Goal: Transaction & Acquisition: Book appointment/travel/reservation

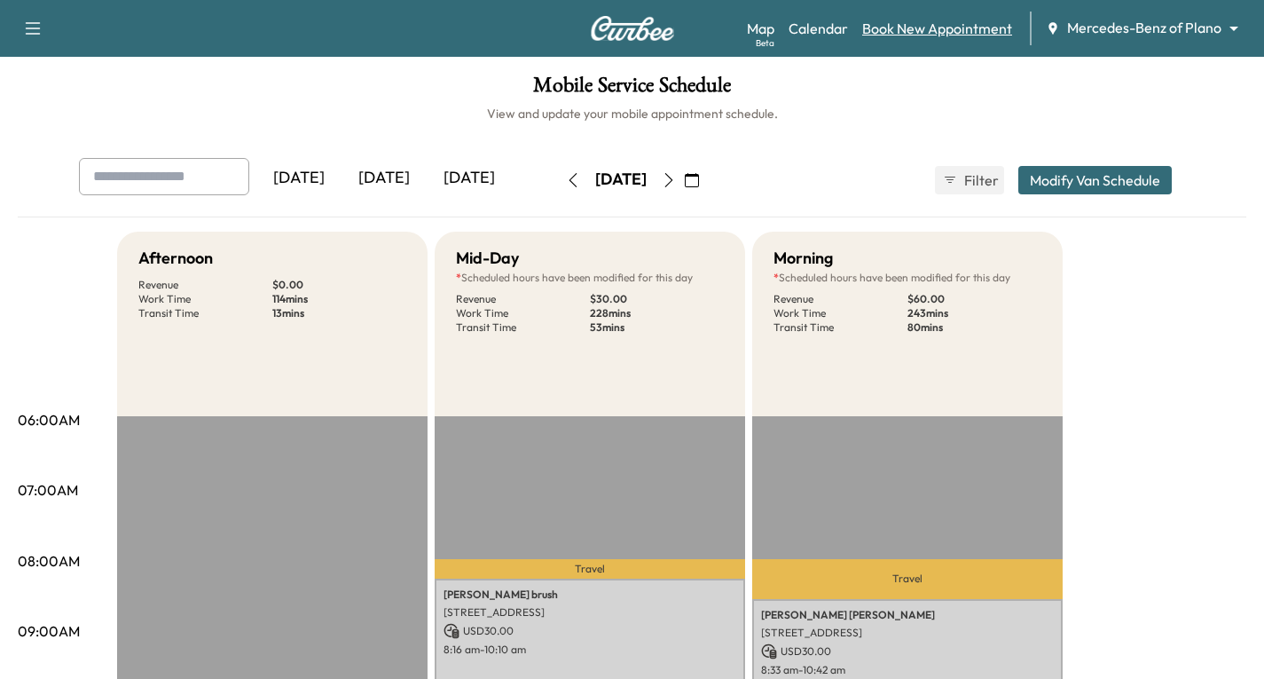
click at [918, 28] on link "Book New Appointment" at bounding box center [937, 28] width 150 height 21
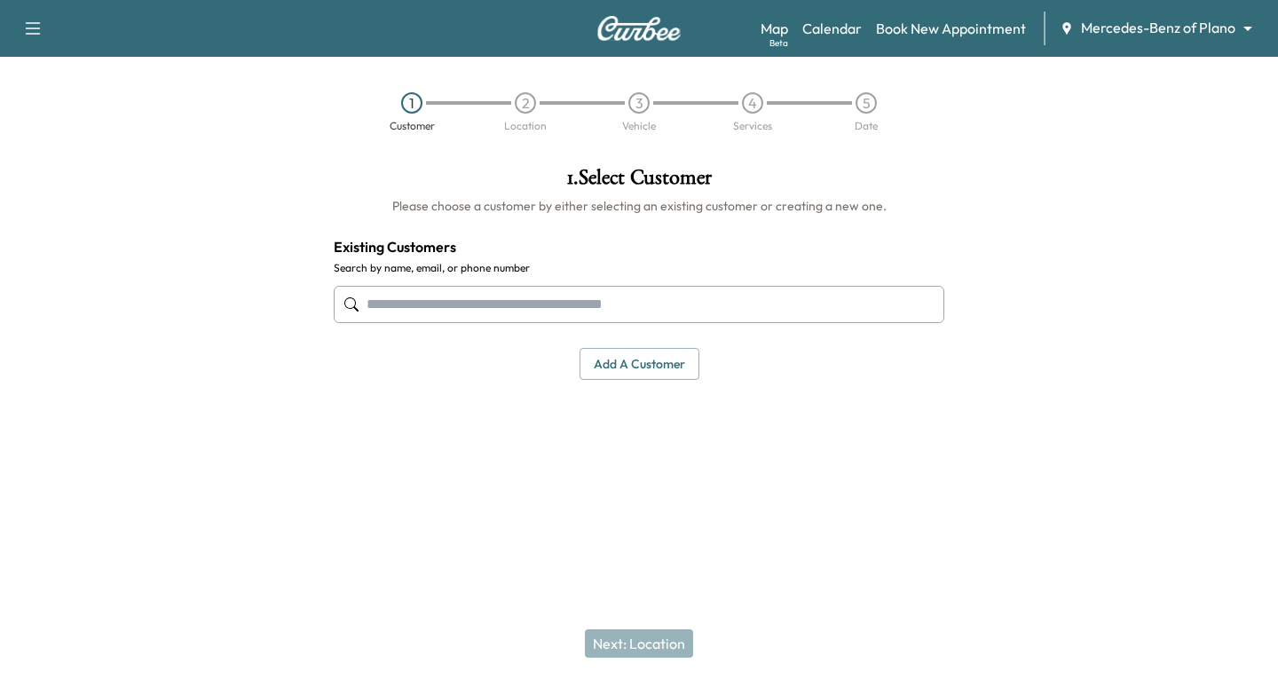
click at [374, 311] on input "text" at bounding box center [639, 304] width 610 height 37
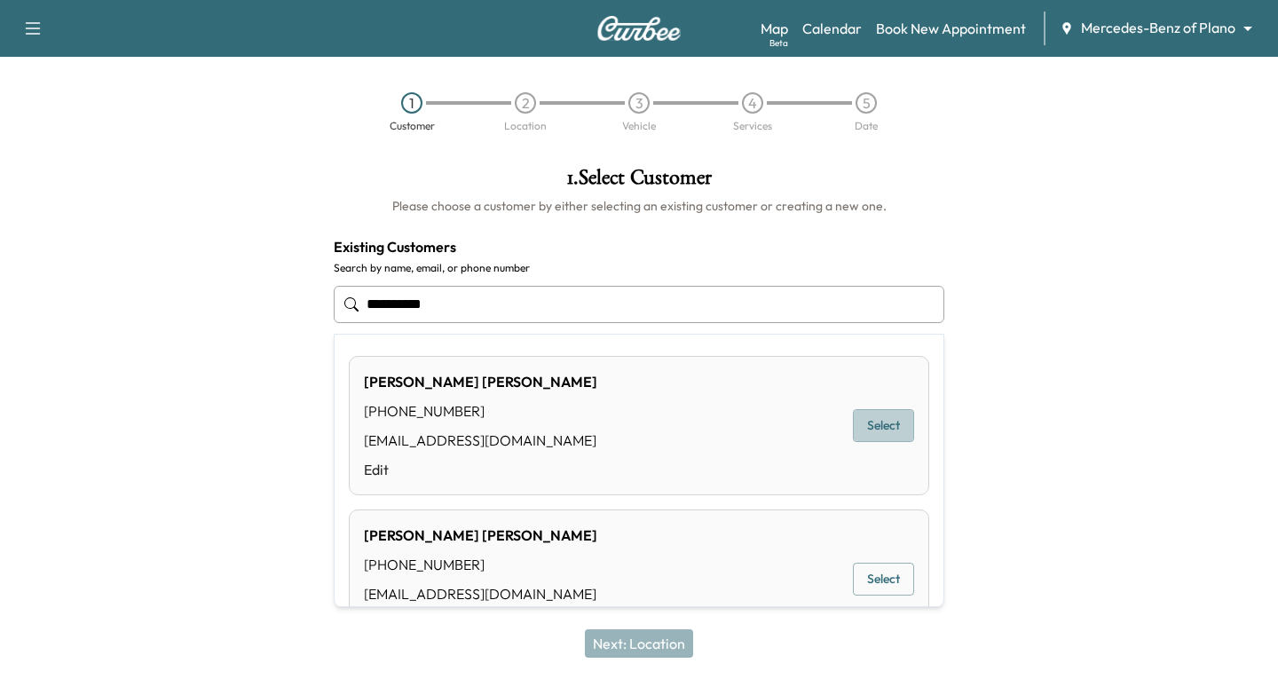
click at [858, 422] on button "Select" at bounding box center [883, 425] width 61 height 33
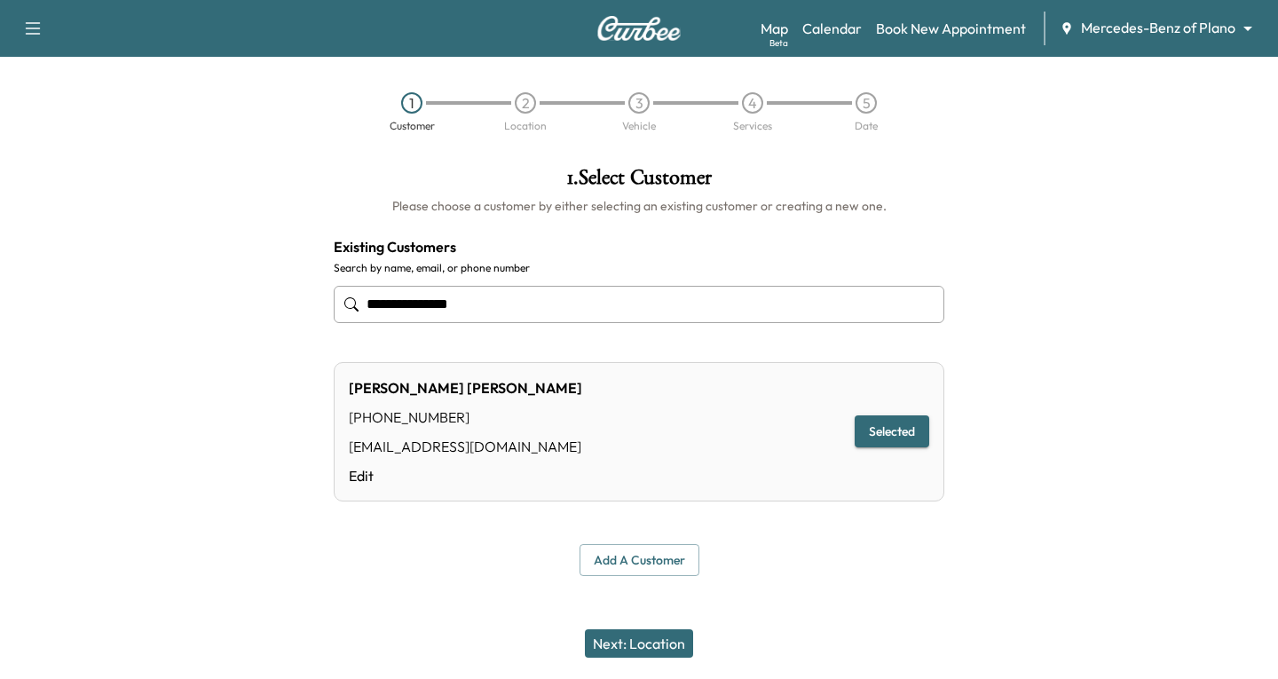
type input "**********"
click at [637, 645] on button "Next: Location" at bounding box center [639, 643] width 108 height 28
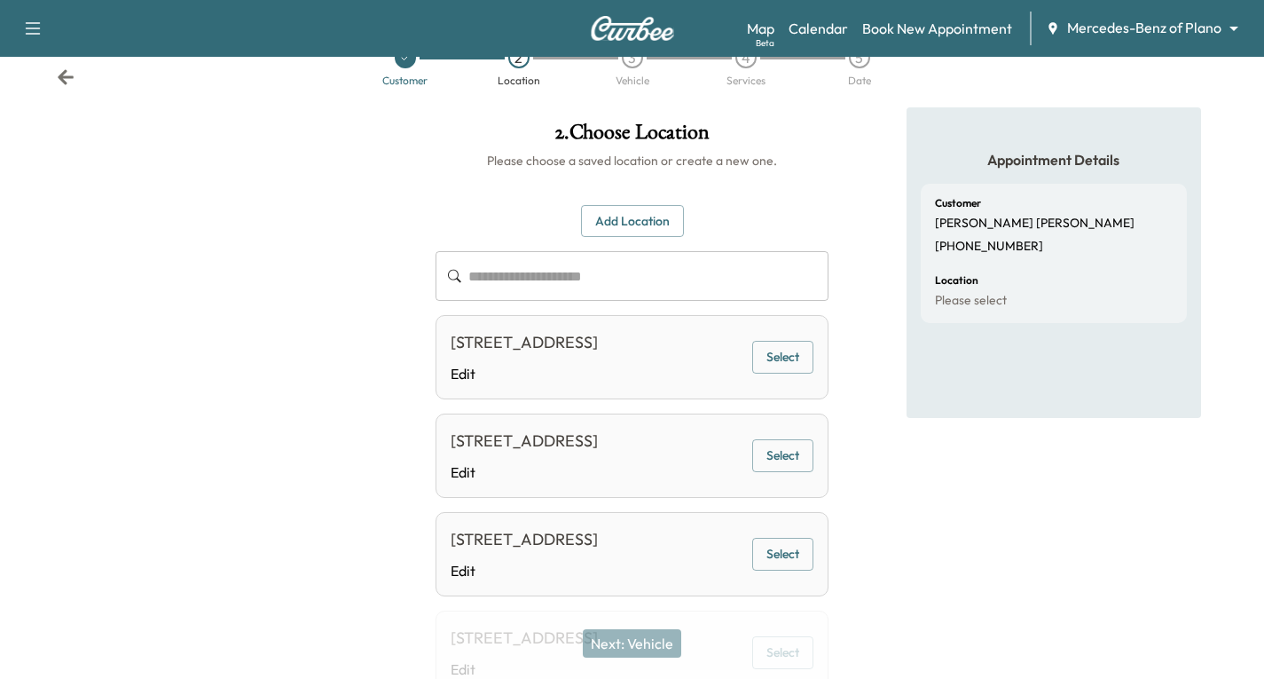
scroll to position [89, 0]
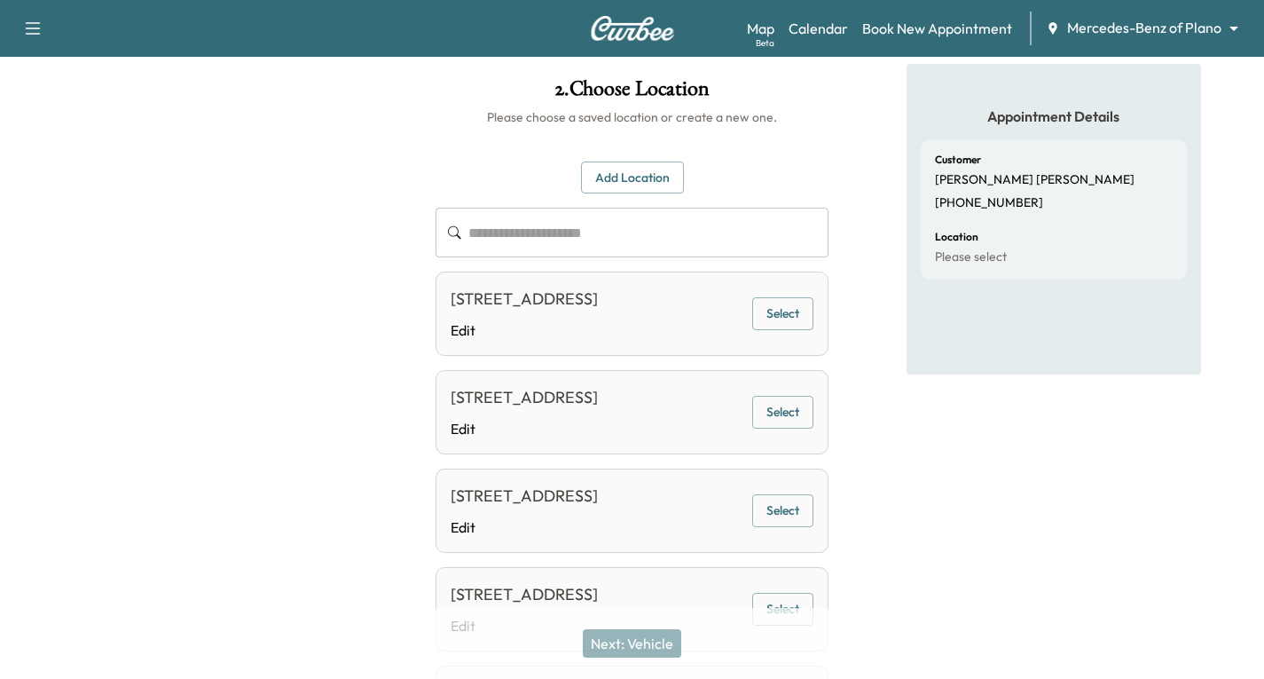
click at [780, 330] on button "Select" at bounding box center [782, 313] width 61 height 33
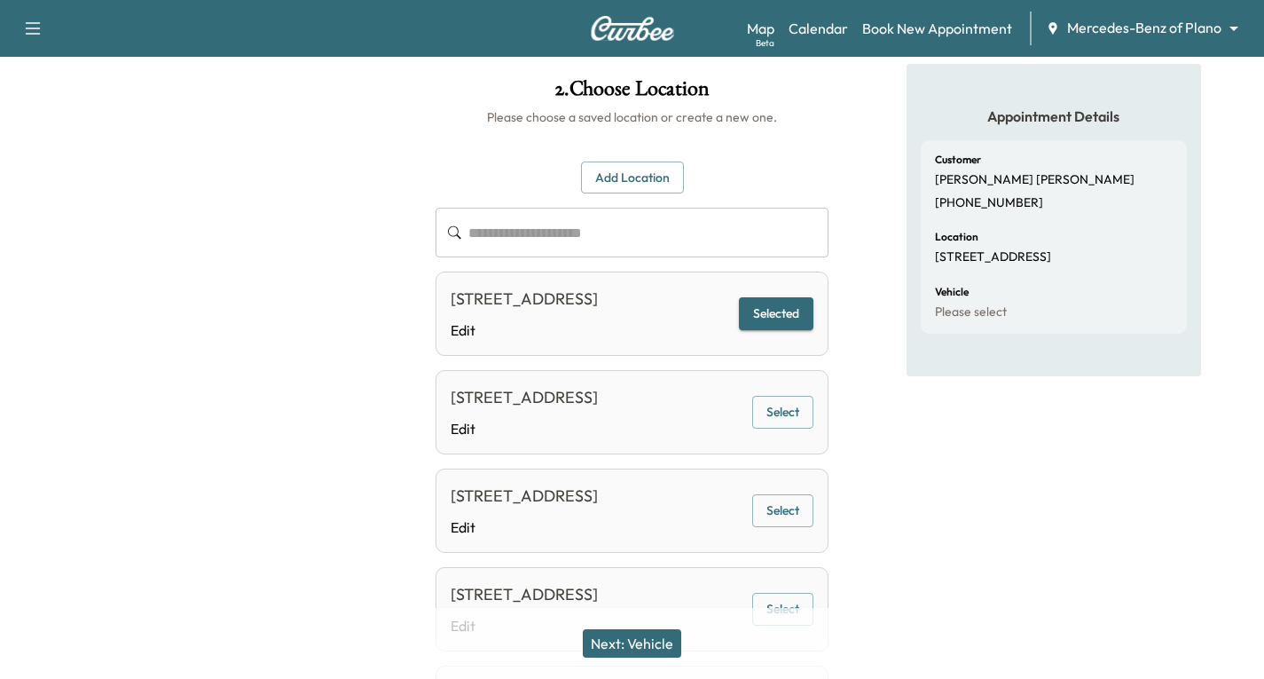
click at [637, 632] on button "Next: Vehicle" at bounding box center [632, 643] width 98 height 28
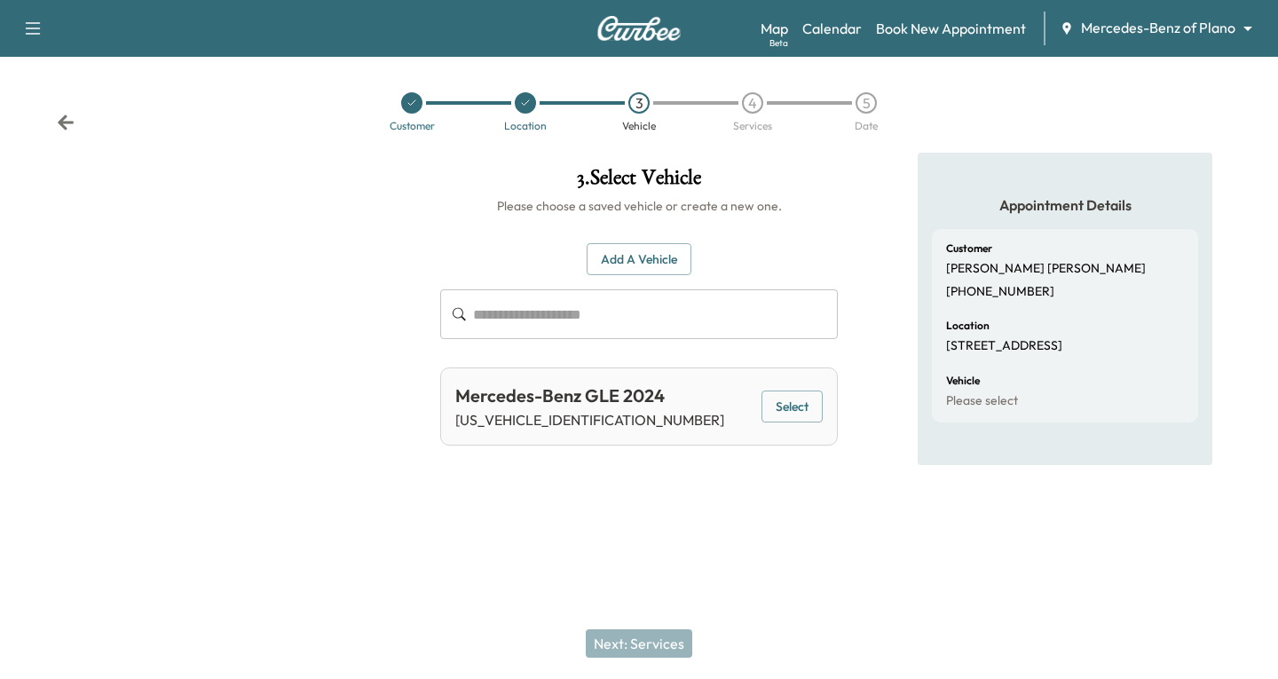
click at [777, 414] on button "Select" at bounding box center [791, 406] width 61 height 33
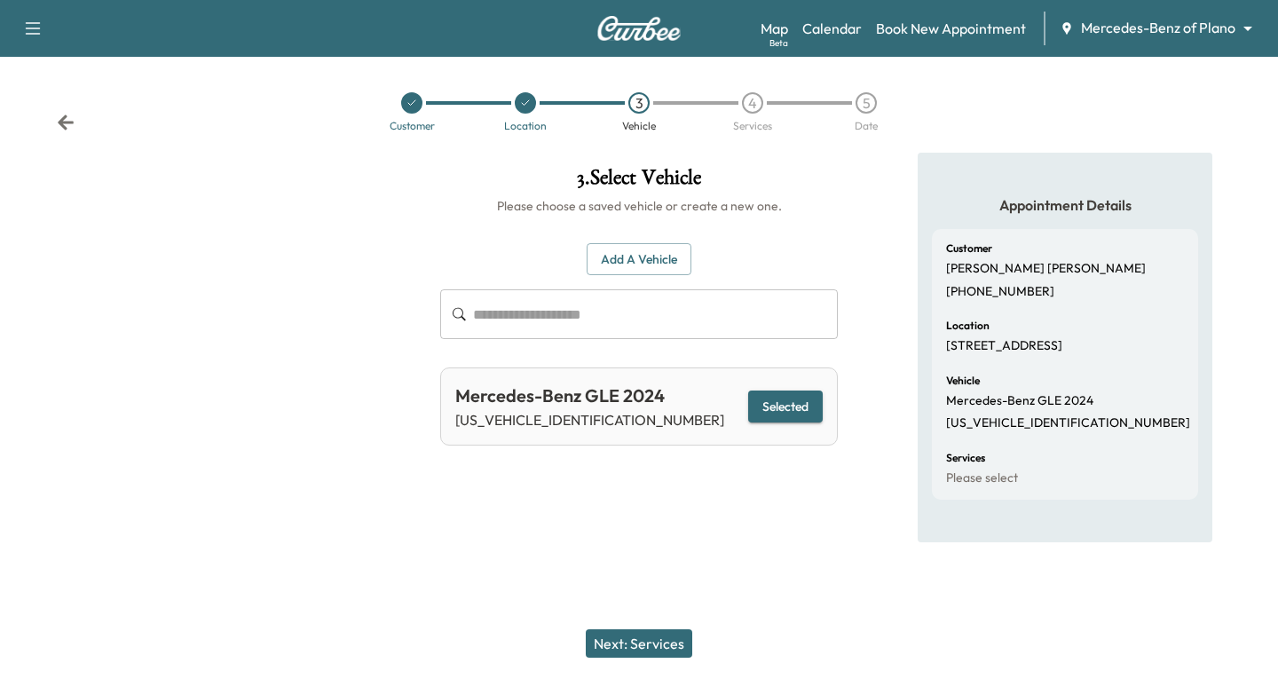
click at [668, 643] on button "Next: Services" at bounding box center [639, 643] width 106 height 28
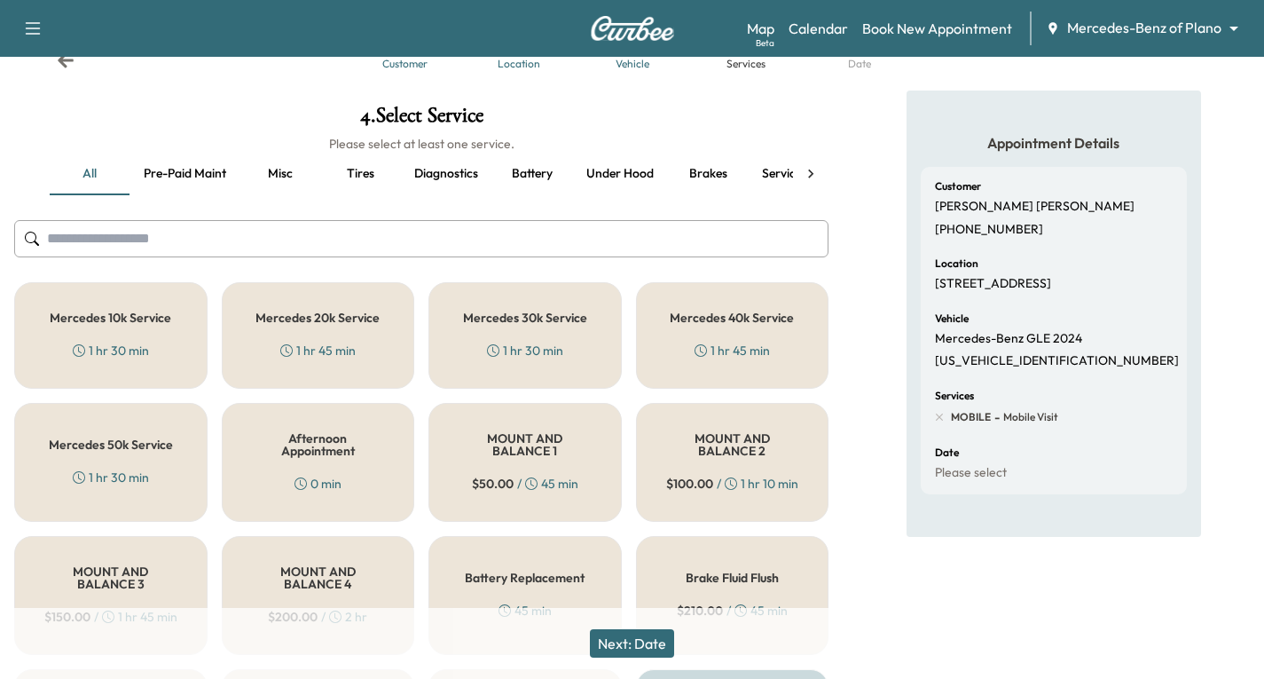
scroll to position [89, 0]
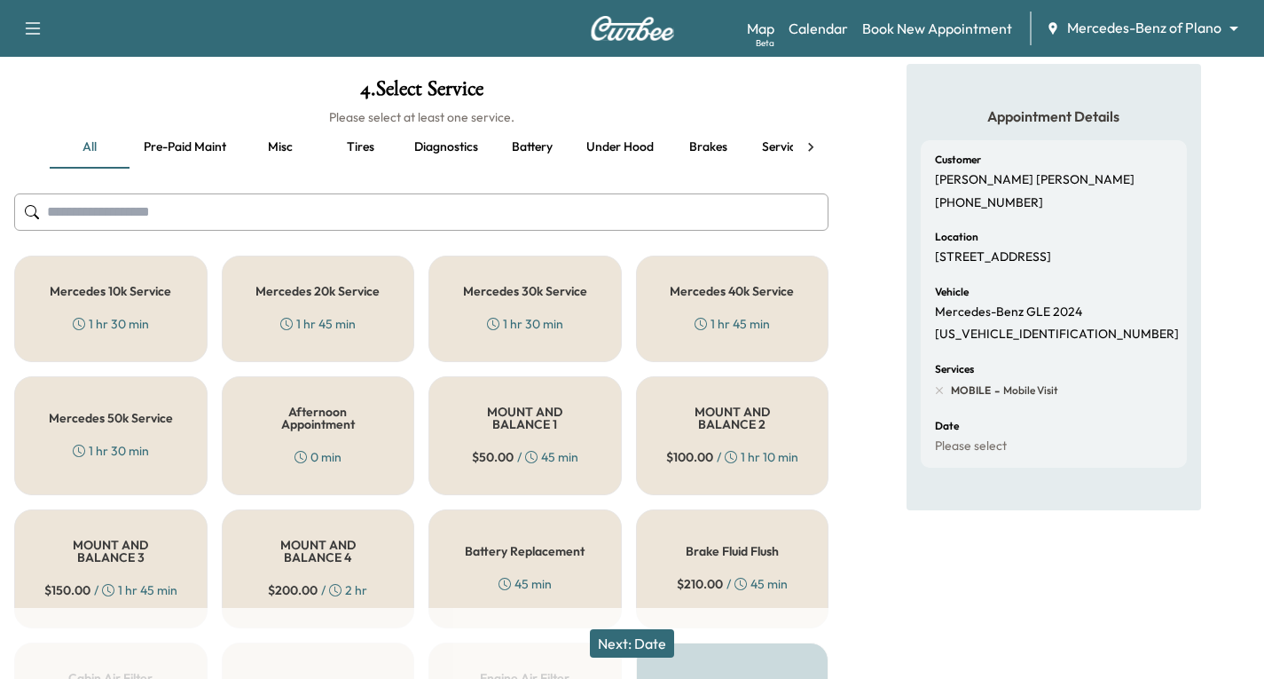
click at [319, 285] on h5 "Mercedes 20k Service" at bounding box center [318, 291] width 124 height 12
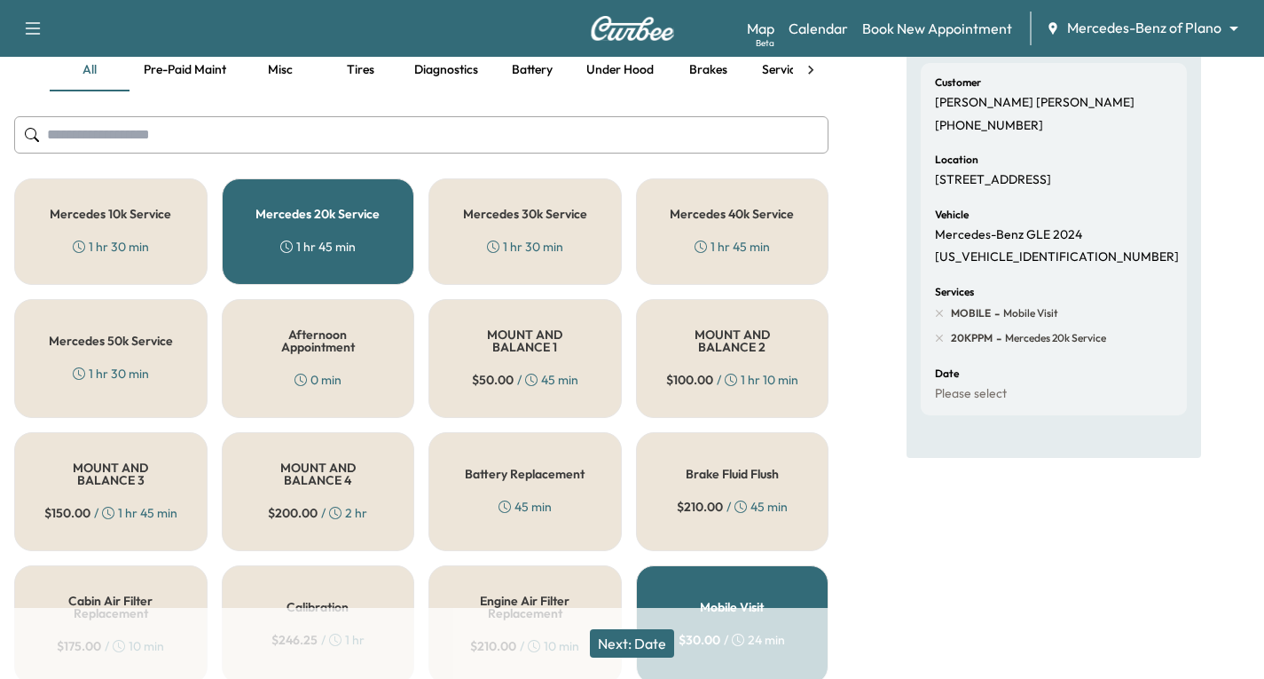
scroll to position [266, 0]
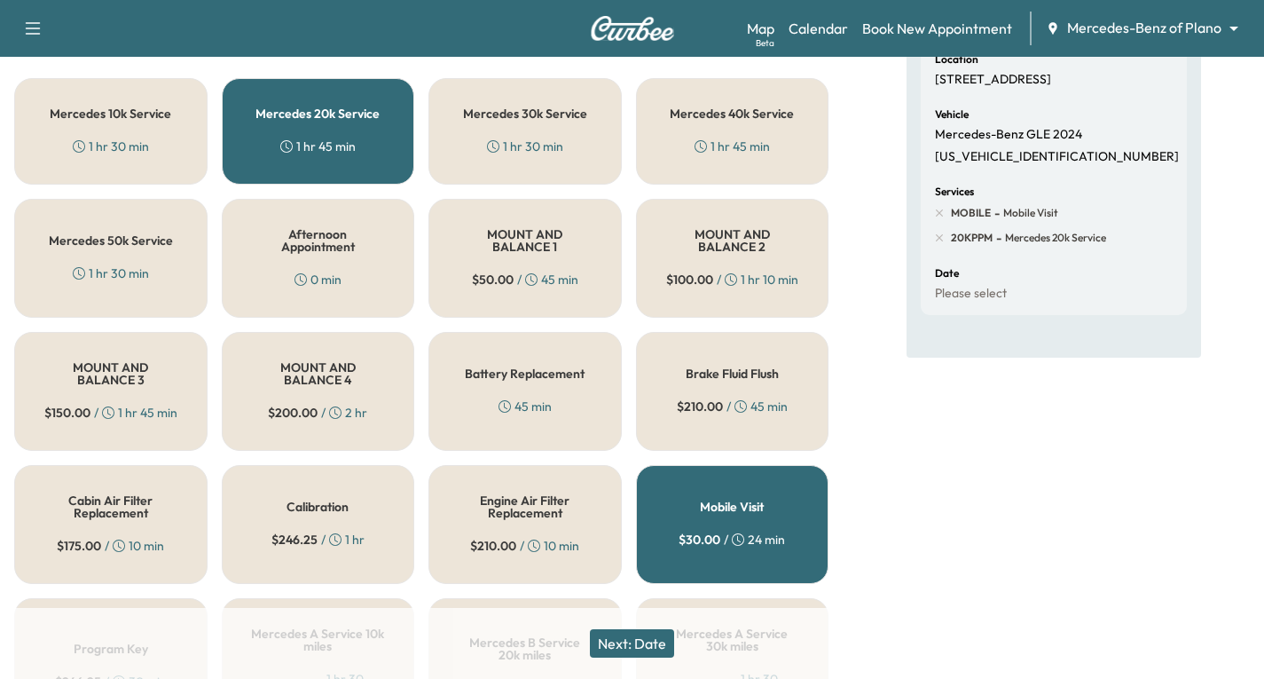
click at [662, 647] on button "Next: Date" at bounding box center [632, 643] width 84 height 28
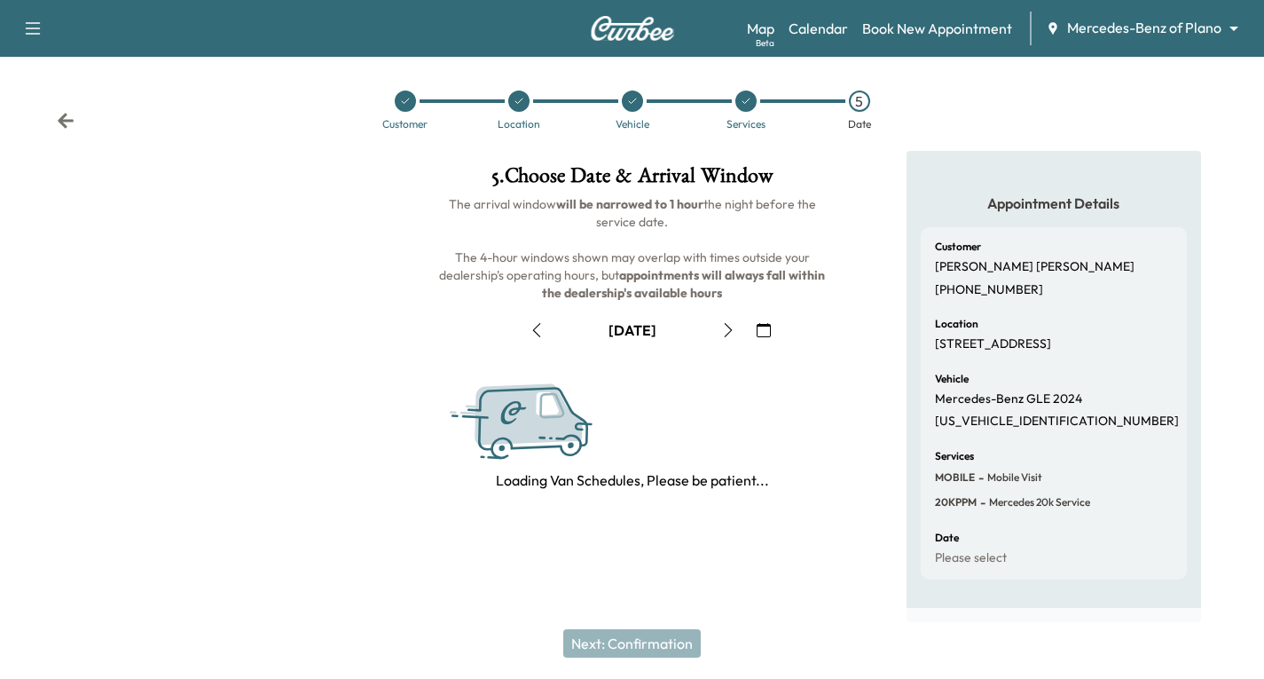
scroll to position [209, 0]
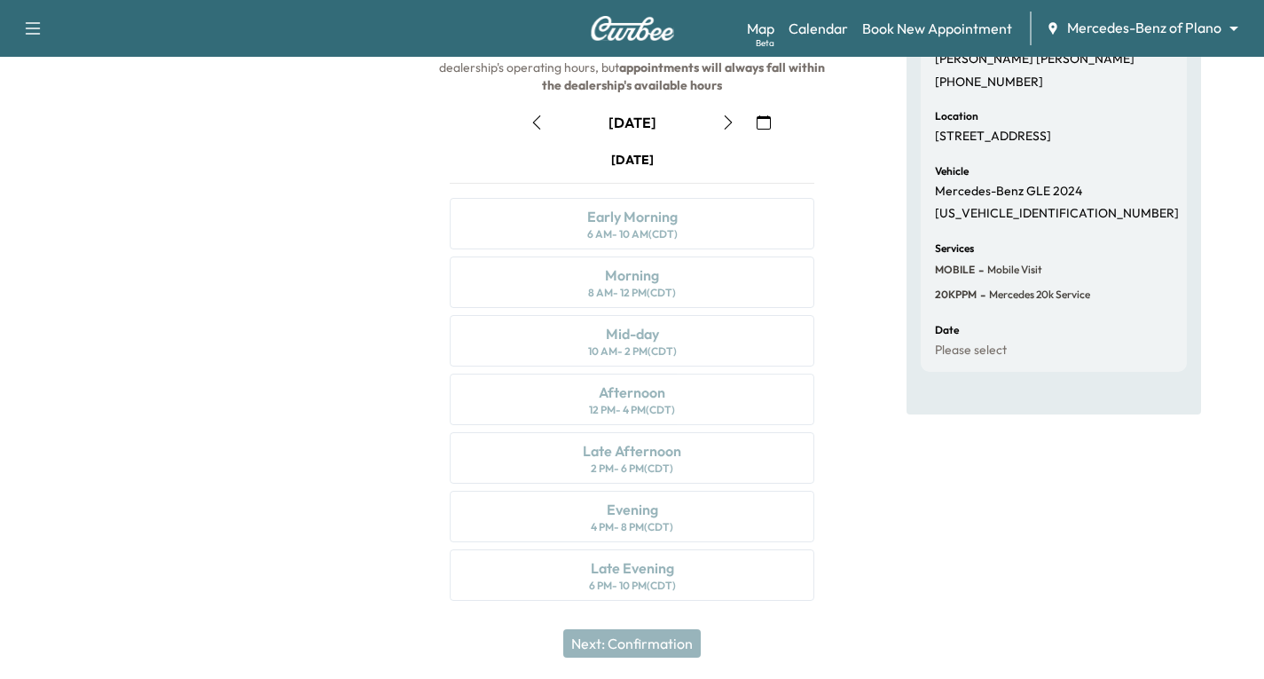
click at [728, 125] on icon "button" at bounding box center [728, 122] width 8 height 14
click at [738, 281] on div "Morning 8 AM - 12 PM (CDT)" at bounding box center [632, 281] width 365 height 51
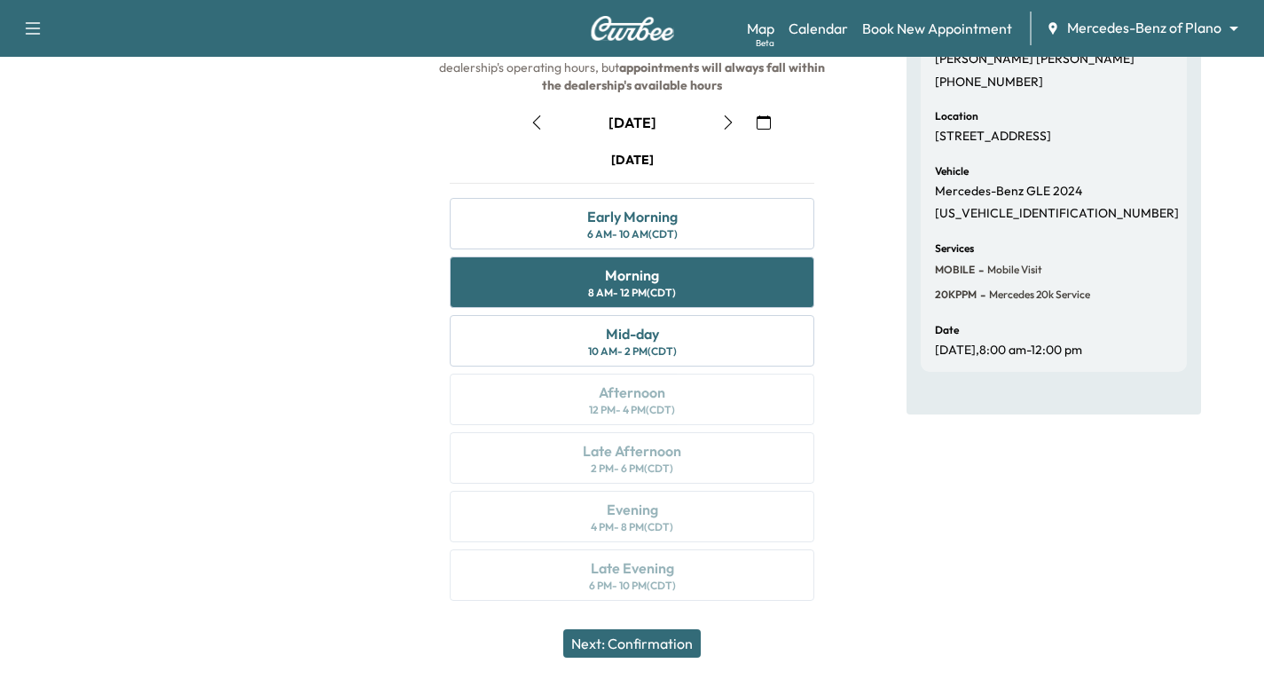
click at [601, 639] on button "Next: Confirmation" at bounding box center [632, 643] width 138 height 28
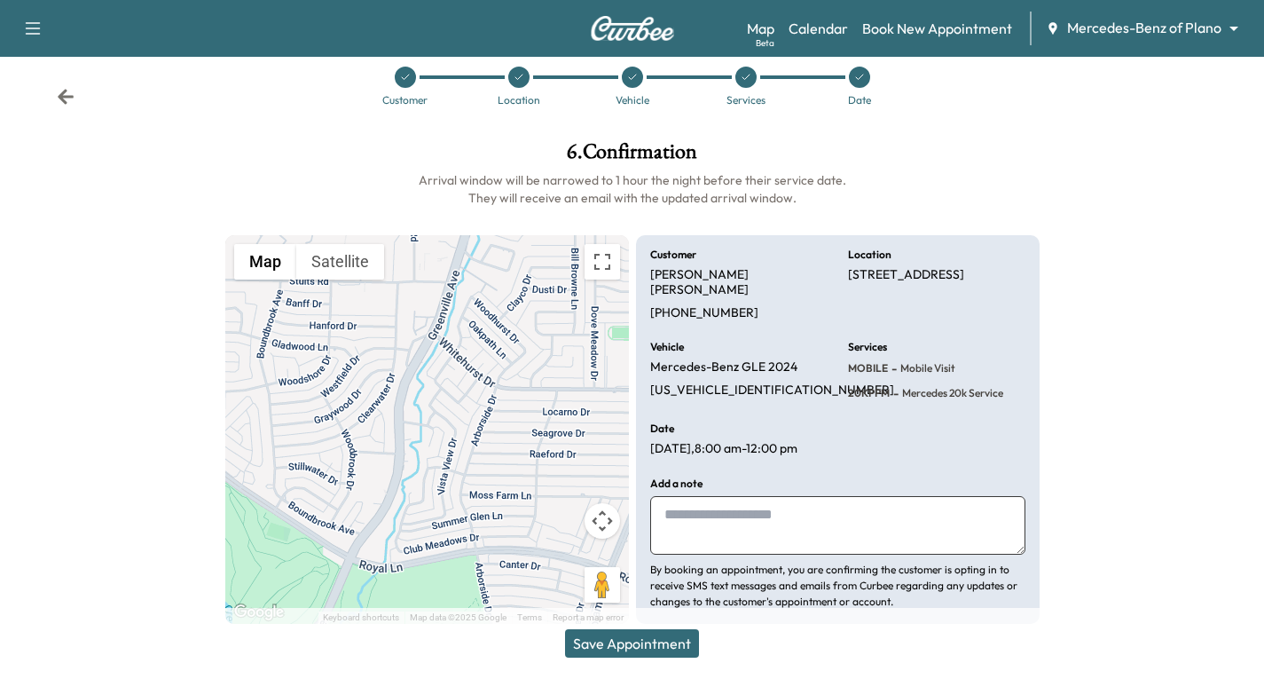
click at [670, 636] on button "Save Appointment" at bounding box center [632, 643] width 134 height 28
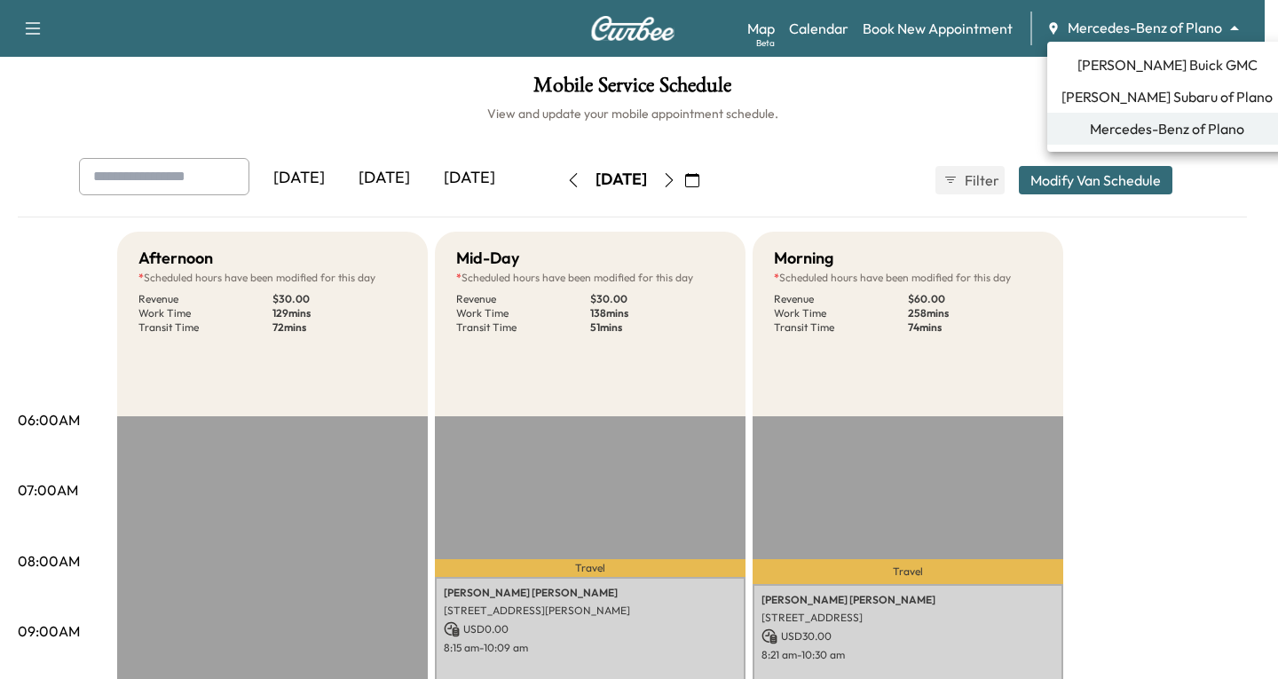
click at [1235, 26] on body "Support Log Out Map Beta Calendar Book New Appointment Mercedes-Benz of Plano *…" at bounding box center [639, 339] width 1278 height 679
click at [1114, 98] on span "[PERSON_NAME] Subaru of Plano" at bounding box center [1166, 96] width 211 height 21
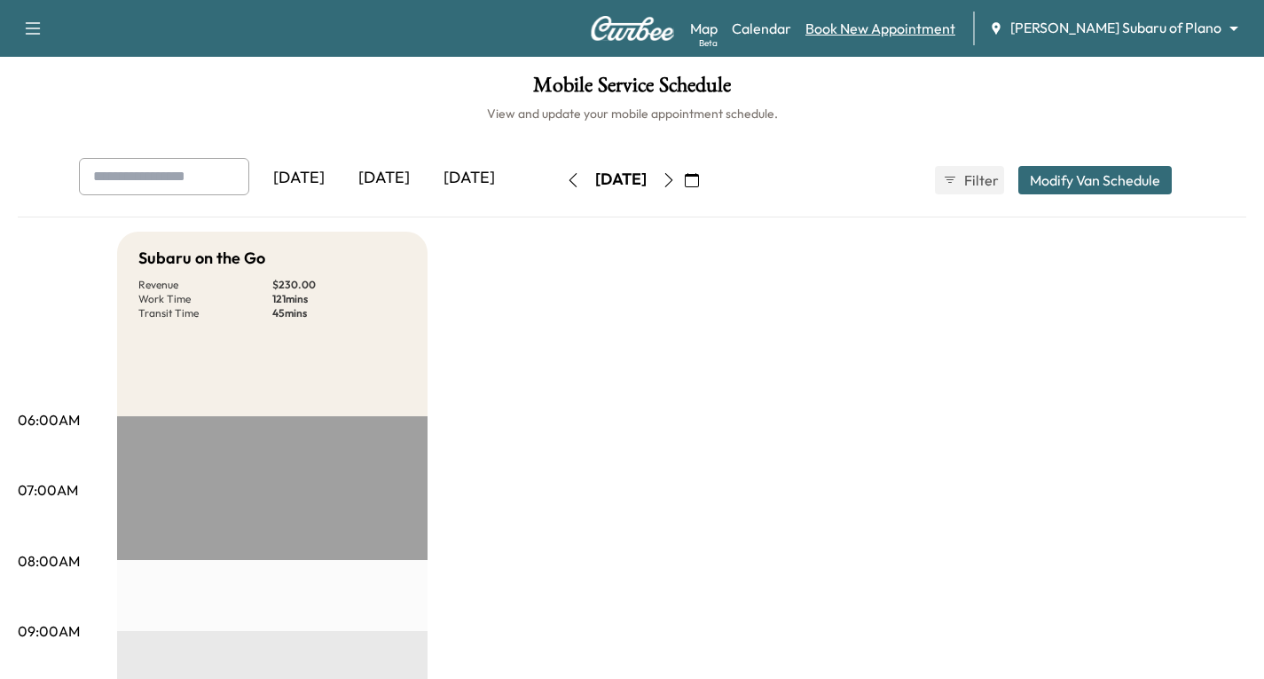
click at [938, 30] on link "Book New Appointment" at bounding box center [881, 28] width 150 height 21
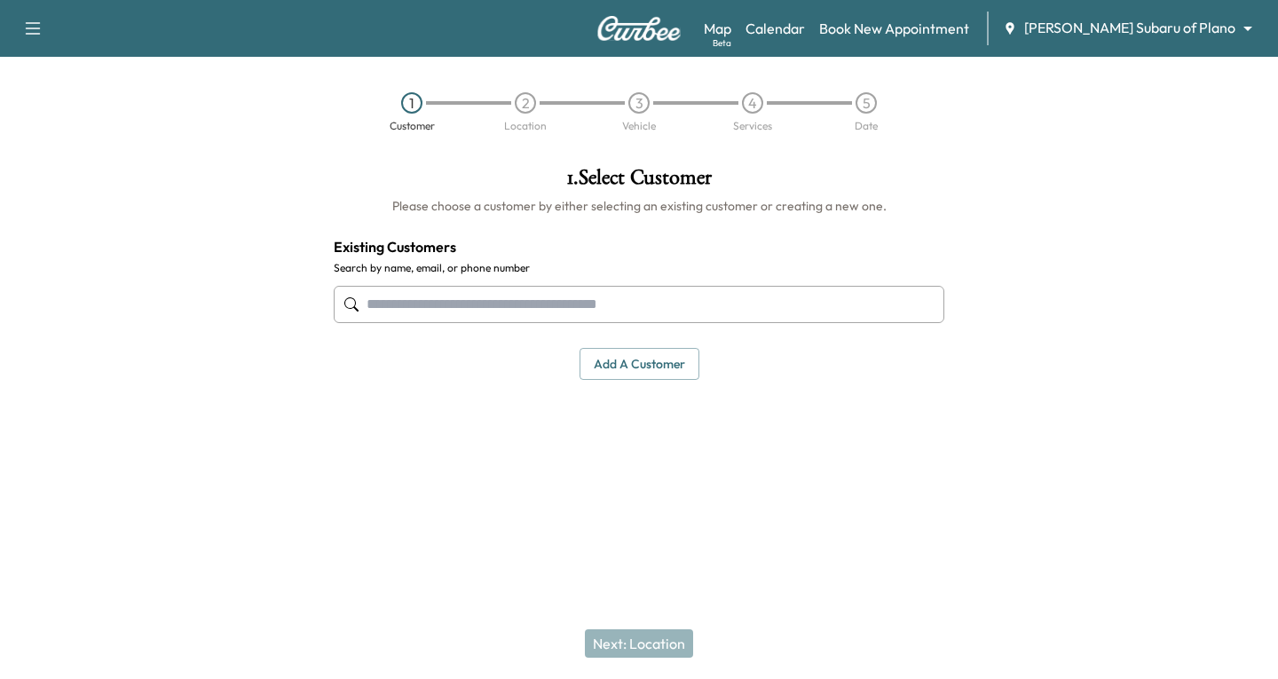
click at [390, 309] on input "text" at bounding box center [639, 304] width 610 height 37
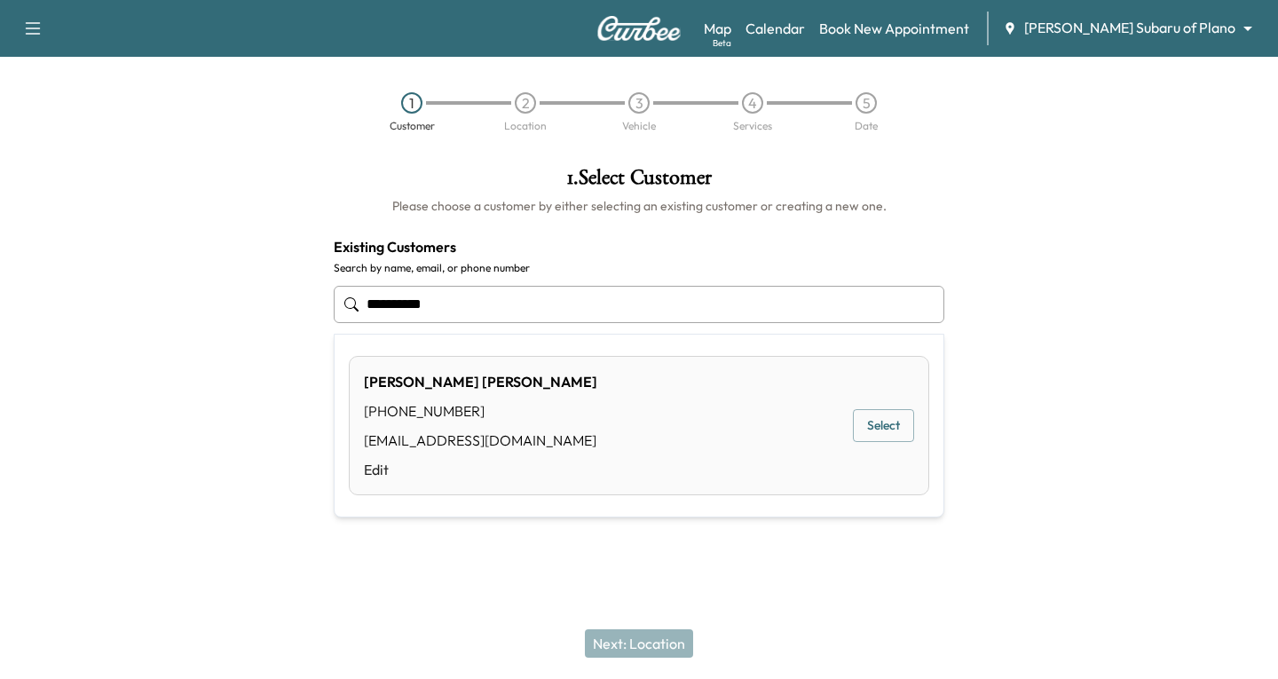
click at [883, 427] on button "Select" at bounding box center [883, 425] width 61 height 33
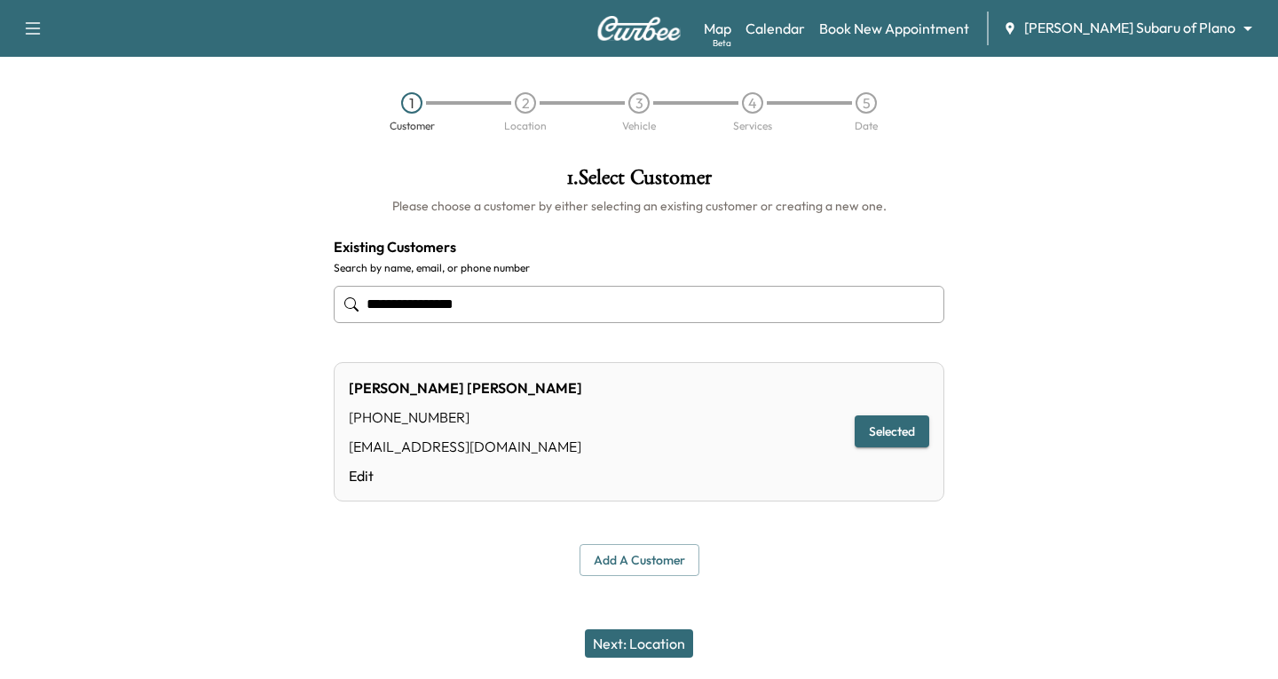
type input "**********"
click at [655, 634] on button "Next: Location" at bounding box center [639, 643] width 108 height 28
